Goal: Transaction & Acquisition: Book appointment/travel/reservation

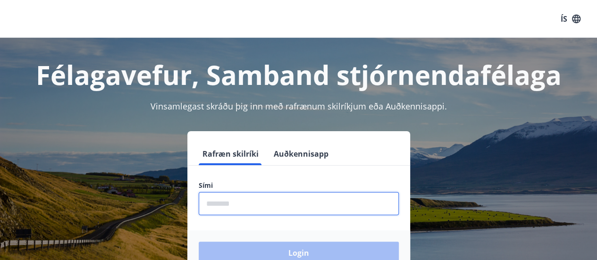
click at [248, 205] on input "phone" at bounding box center [299, 203] width 200 height 23
type input "*"
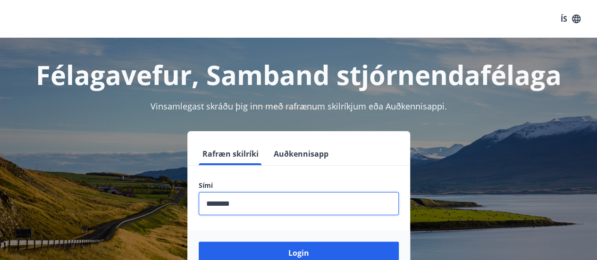
type input "********"
click at [199, 242] on button "Login" at bounding box center [299, 253] width 200 height 23
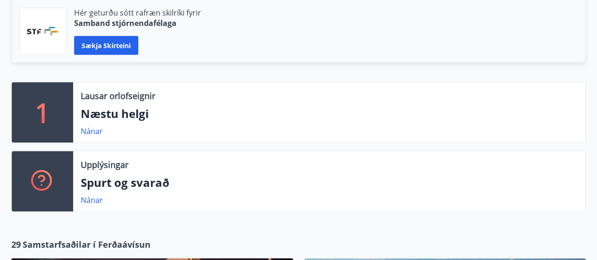
scroll to position [271, 0]
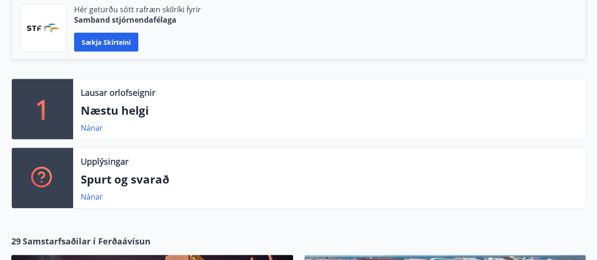
click at [133, 111] on p "Næstu helgi" at bounding box center [329, 110] width 497 height 16
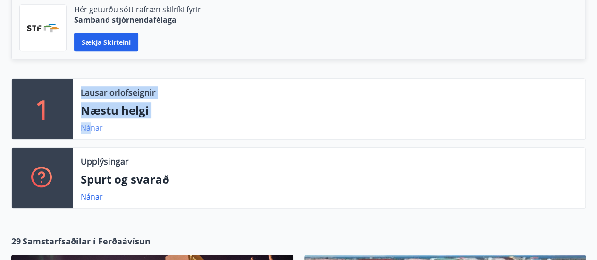
drag, startPoint x: 43, startPoint y: 111, endPoint x: 92, endPoint y: 127, distance: 50.8
click at [92, 127] on div "1 Lausar orlofseignir Næstu helgi Nánar" at bounding box center [298, 108] width 575 height 61
click at [92, 127] on link "Nánar" at bounding box center [92, 128] width 22 height 10
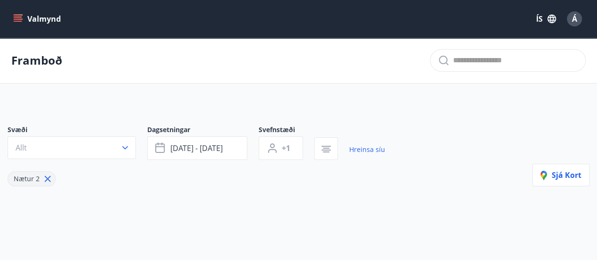
type input "*"
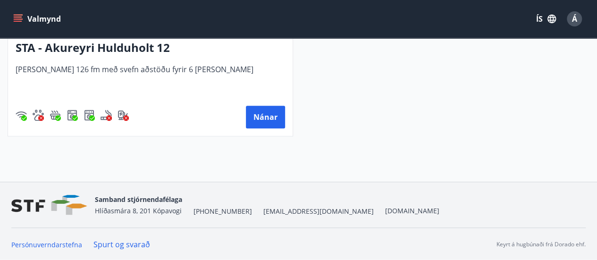
scroll to position [112, 0]
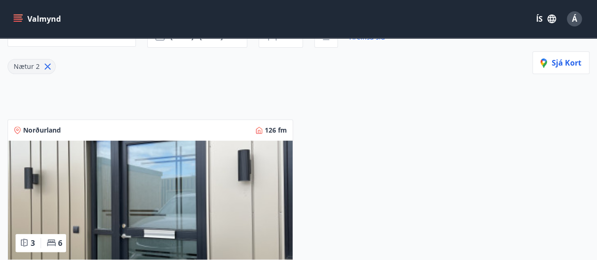
click at [136, 215] on img at bounding box center [150, 200] width 285 height 119
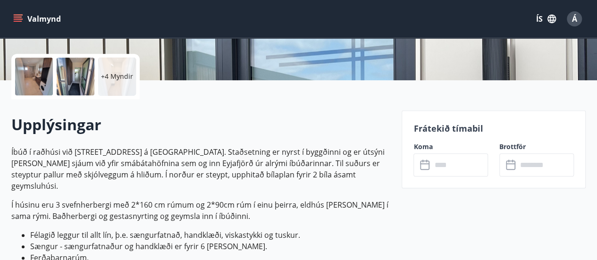
scroll to position [214, 0]
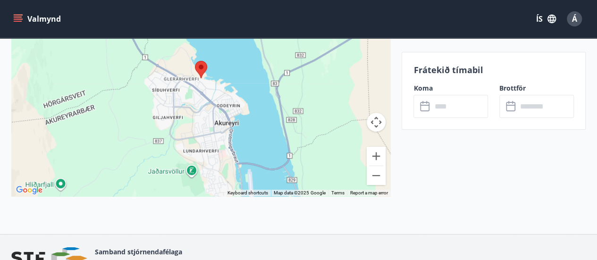
scroll to position [1727, 0]
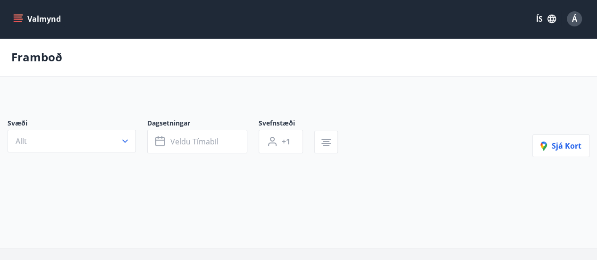
type input "*"
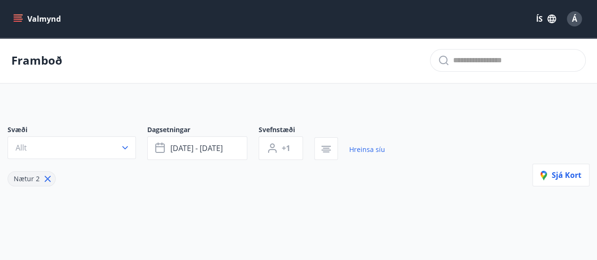
click at [20, 16] on icon "menu" at bounding box center [17, 18] width 9 height 9
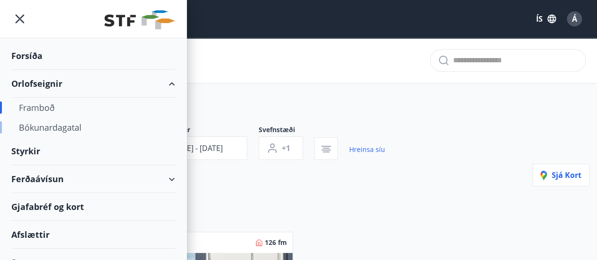
click at [69, 136] on div "Bókunardagatal" at bounding box center [93, 128] width 149 height 20
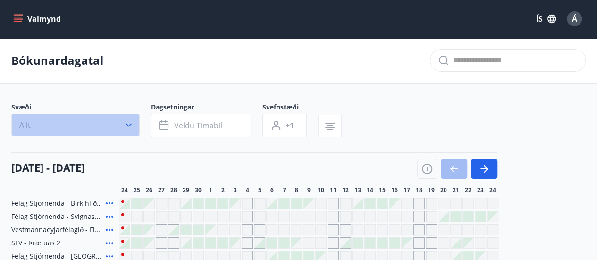
click at [130, 119] on button "Allt" at bounding box center [75, 125] width 128 height 23
click at [130, 119] on div "VFV (Verkstjórafélag Vestmannaeyja) SFV (Stjórnendafélag Vestfjarða) STA (Stjór…" at bounding box center [298, 130] width 597 height 260
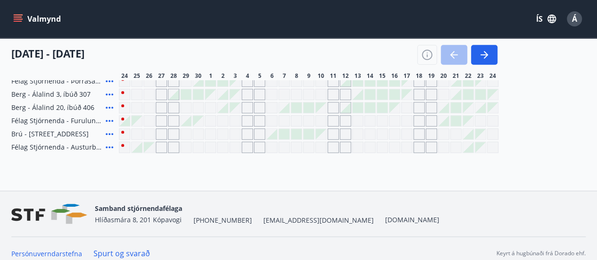
scroll to position [416, 0]
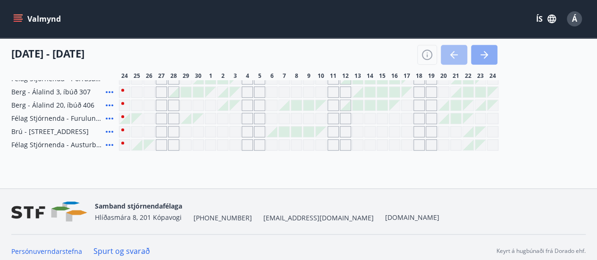
click at [488, 52] on icon "button" at bounding box center [484, 54] width 11 height 11
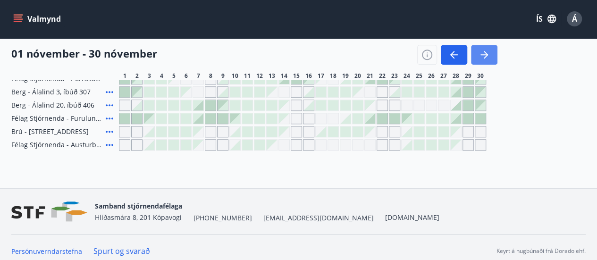
scroll to position [0, 0]
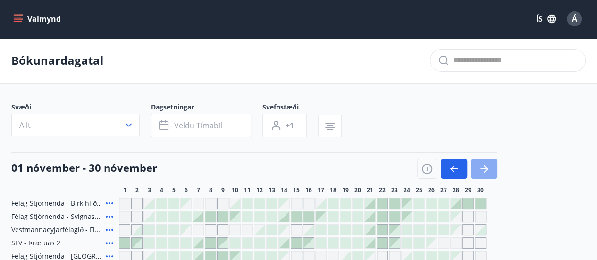
click at [484, 171] on icon "button" at bounding box center [484, 168] width 11 height 11
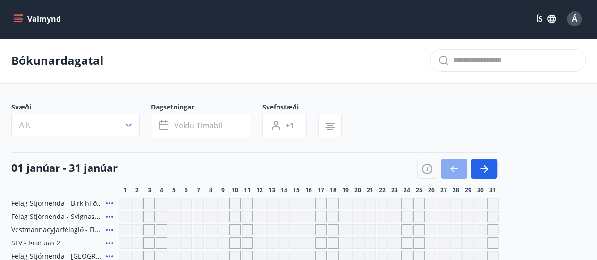
click at [456, 170] on icon "button" at bounding box center [454, 168] width 11 height 11
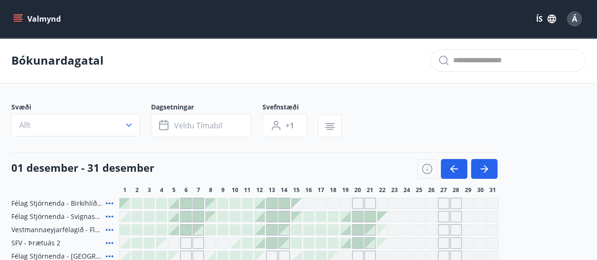
click at [20, 15] on icon "menu" at bounding box center [19, 15] width 10 height 1
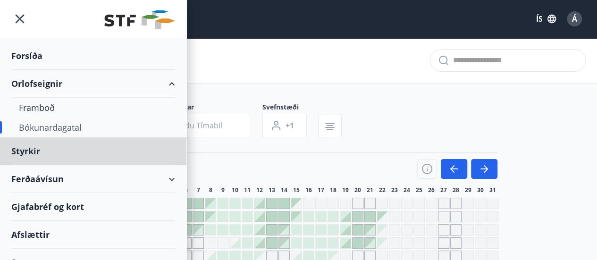
click at [35, 56] on div "Forsíða" at bounding box center [93, 56] width 164 height 28
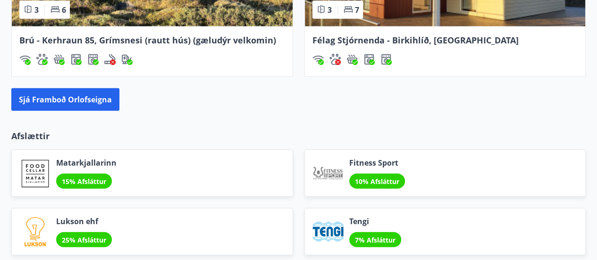
scroll to position [1096, 0]
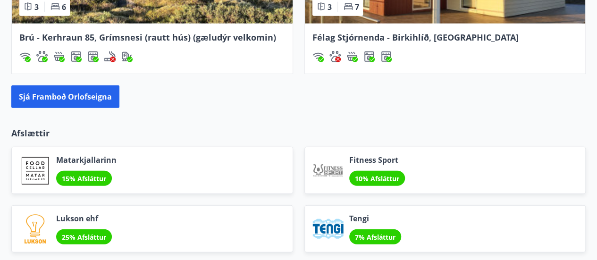
click at [425, 197] on div "Tengi 7% Afsláttur" at bounding box center [439, 223] width 293 height 59
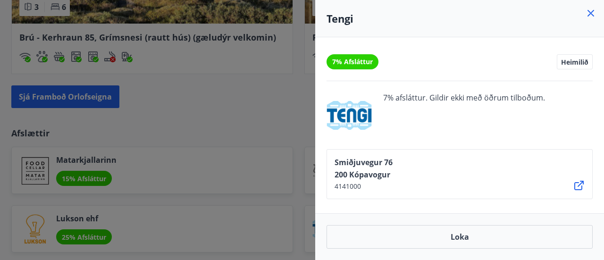
click at [425, 197] on div "Smiðjuvegur 76 200 Kópavogur 4141000" at bounding box center [460, 174] width 266 height 50
click at [224, 113] on div at bounding box center [302, 130] width 604 height 260
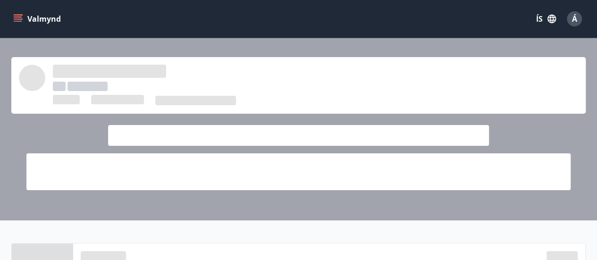
click at [19, 17] on icon "menu" at bounding box center [17, 18] width 9 height 9
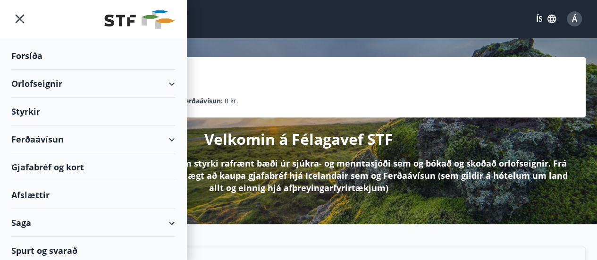
click at [53, 139] on div "Ferðaávísun" at bounding box center [93, 140] width 164 height 28
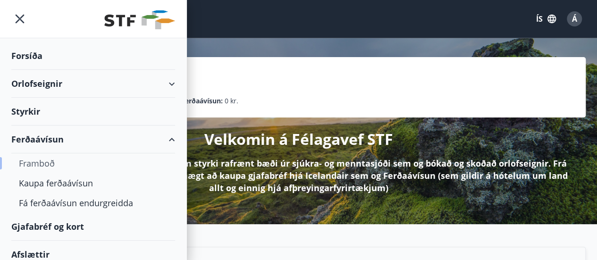
click at [47, 164] on div "Framboð" at bounding box center [93, 163] width 149 height 20
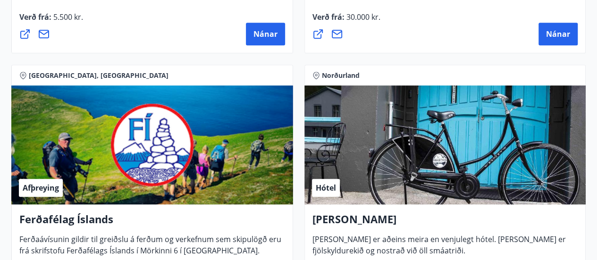
scroll to position [397, 0]
